Goal: Communication & Community: Answer question/provide support

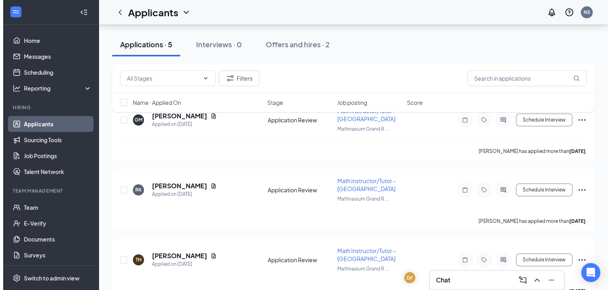
scroll to position [278, 0]
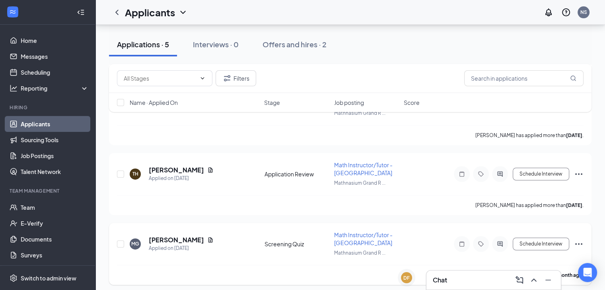
click at [498, 243] on div at bounding box center [500, 244] width 16 height 16
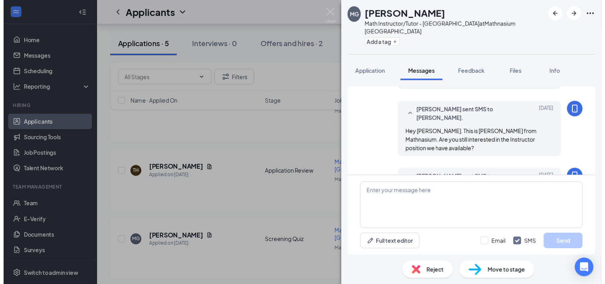
scroll to position [127, 0]
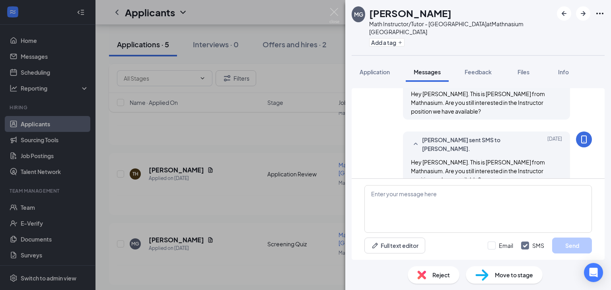
click at [282, 210] on div "MG Morgan Gwizdz Math Instructor/Tutor - Grand Rapids at Mathnasium Grand Rapid…" at bounding box center [305, 145] width 611 height 290
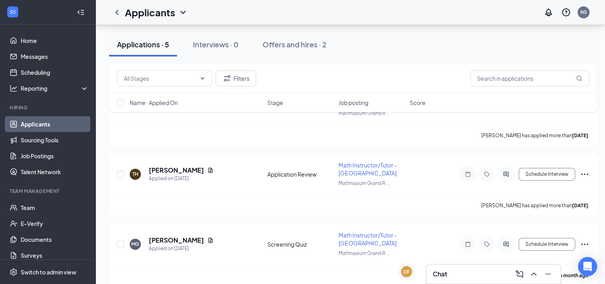
click at [282, 210] on div "Tyler Hopkins has applied more than 21 days ago ." at bounding box center [353, 205] width 473 height 20
click at [591, 242] on div "MG Morgan Gwizdz Applied on Jul 23 Screening Quiz Math Instructor/Tutor - Grand…" at bounding box center [353, 254] width 488 height 62
click at [585, 239] on icon "Ellipses" at bounding box center [585, 244] width 10 height 10
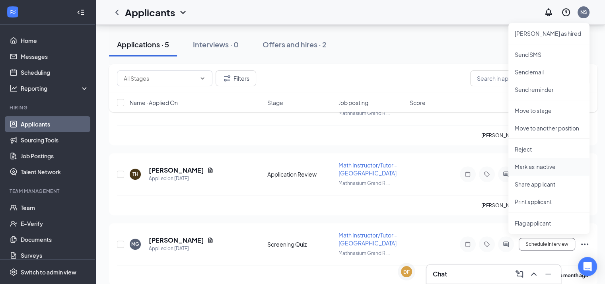
click at [547, 166] on p "Mark as inactive" at bounding box center [549, 167] width 68 height 8
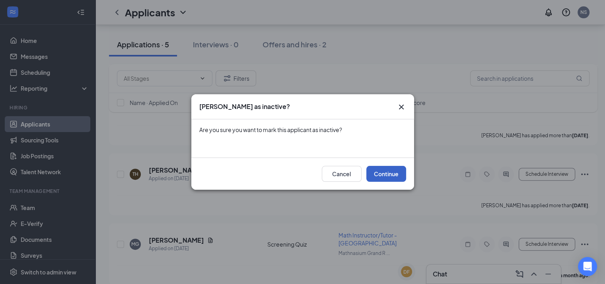
click at [372, 176] on button "Continue" at bounding box center [386, 174] width 40 height 16
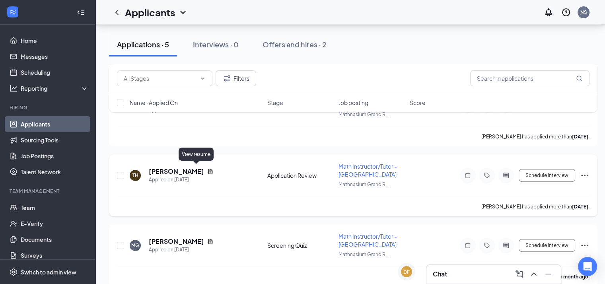
click at [207, 168] on icon "Document" at bounding box center [210, 171] width 6 height 6
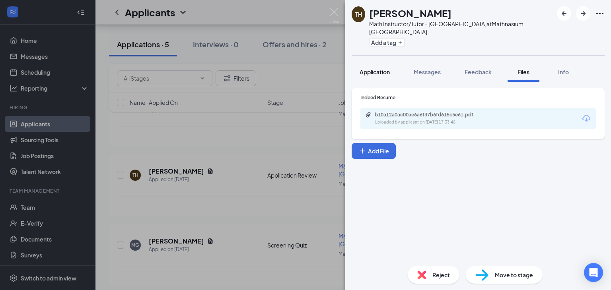
click at [385, 78] on button "Application" at bounding box center [375, 72] width 46 height 20
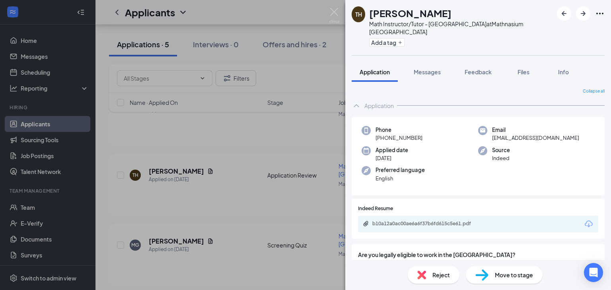
click at [264, 171] on div "TH Tyler Hopkins Math Instructor/Tutor - Grand Rapids at Mathnasium Grand Rapid…" at bounding box center [305, 145] width 611 height 290
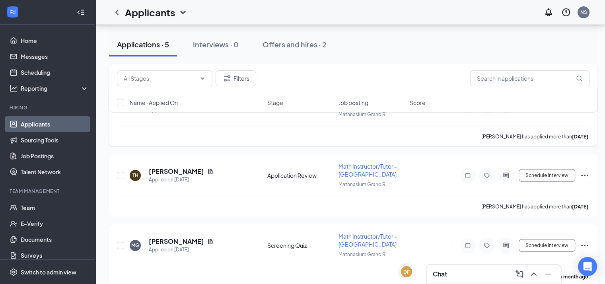
scroll to position [215, 0]
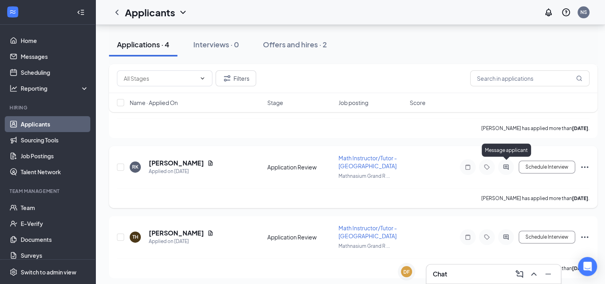
click at [508, 164] on icon "ActiveChat" at bounding box center [506, 167] width 10 height 6
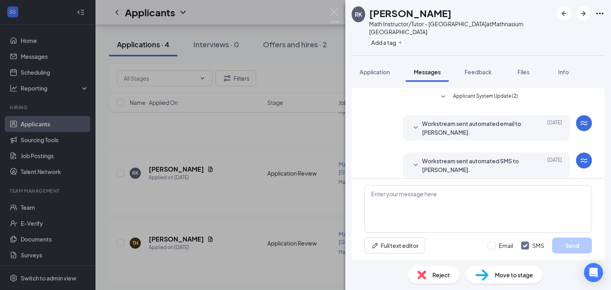
scroll to position [30, 0]
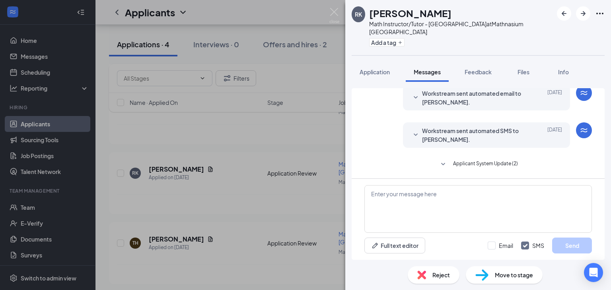
click at [213, 223] on div "RK Robert Kiphart Math Instructor/Tutor - Grand Rapids at Mathnasium Grand Rapi…" at bounding box center [305, 145] width 611 height 290
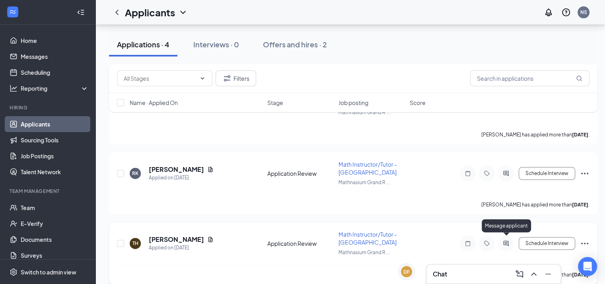
click at [503, 241] on icon "ActiveChat" at bounding box center [506, 243] width 10 height 6
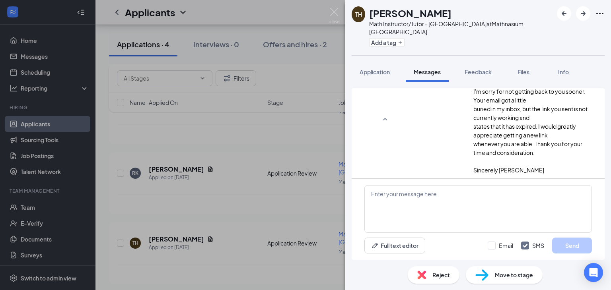
scroll to position [115, 0]
click at [268, 248] on div "TH Tyler Hopkins Math Instructor/Tutor - Grand Rapids at Mathnasium Grand Rapid…" at bounding box center [305, 145] width 611 height 290
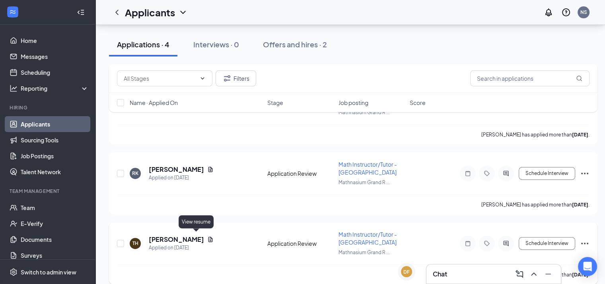
click at [207, 237] on icon "Document" at bounding box center [210, 239] width 6 height 6
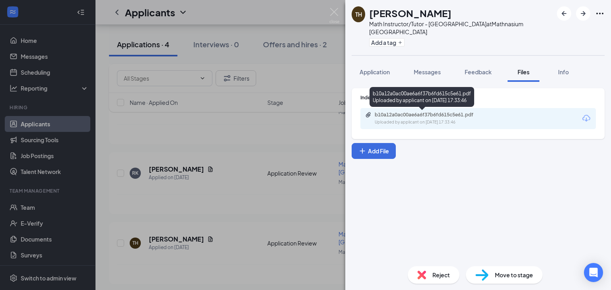
click at [461, 117] on div "b10a12a0ac00ae6a6f37b6fd615c5e61.pdf" at bounding box center [430, 115] width 111 height 6
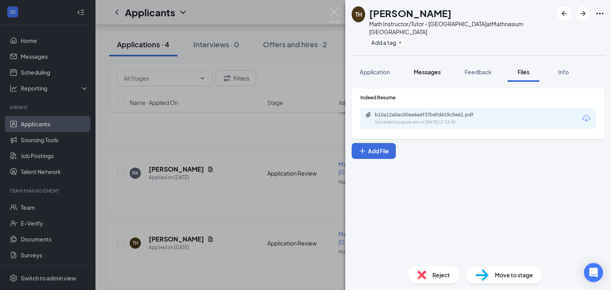
click at [432, 71] on span "Messages" at bounding box center [427, 71] width 27 height 7
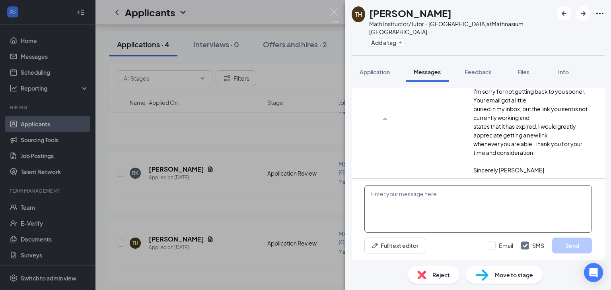
scroll to position [132, 0]
click at [457, 212] on textarea at bounding box center [478, 209] width 228 height 48
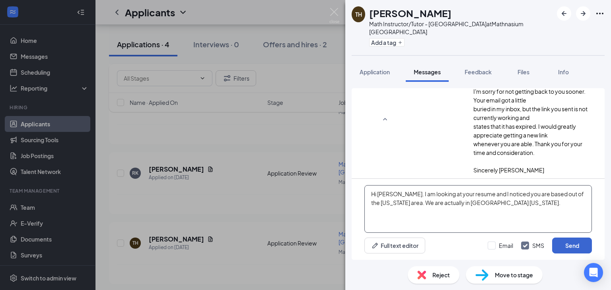
type textarea "Hi Tyler. I am looking at your resume and I noticed you are based out of the Te…"
click at [564, 245] on button "Send" at bounding box center [572, 246] width 40 height 16
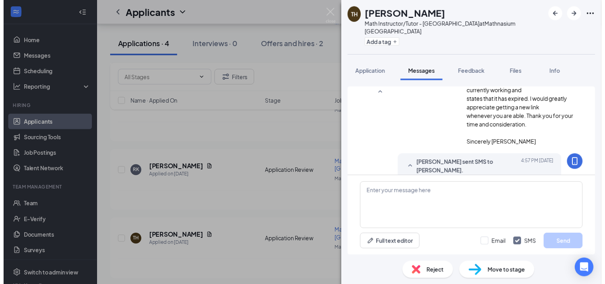
scroll to position [193, 0]
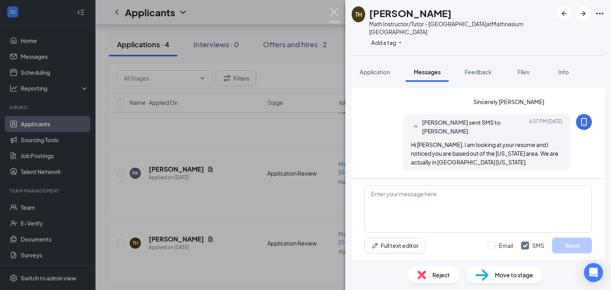
click at [338, 12] on img at bounding box center [334, 16] width 10 height 16
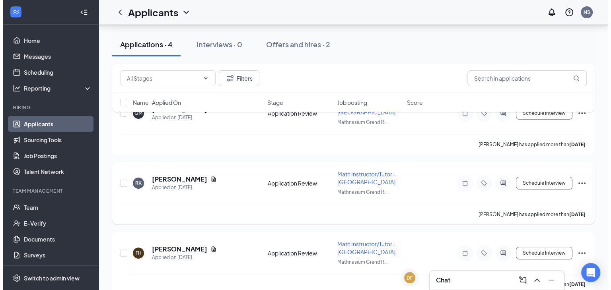
scroll to position [208, 0]
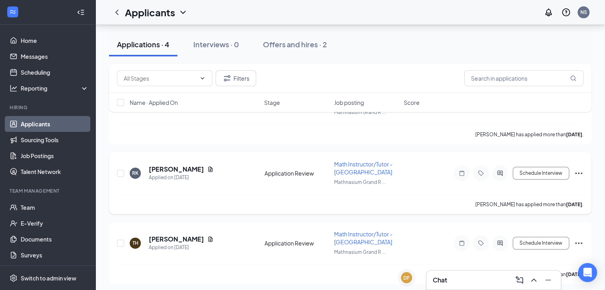
click at [202, 165] on div "[PERSON_NAME]" at bounding box center [181, 169] width 65 height 9
click at [208, 167] on icon "Document" at bounding box center [210, 169] width 4 height 5
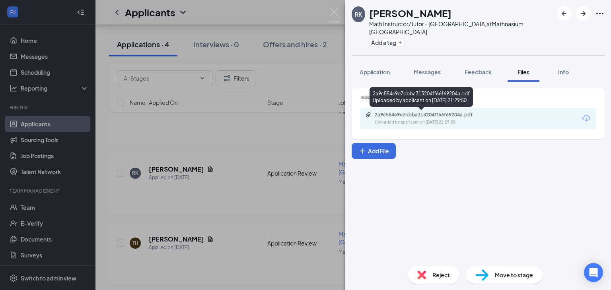
click at [445, 125] on div "Uploaded by applicant on Aug 07, 2025 at 21:29:50" at bounding box center [434, 122] width 119 height 6
